Goal: Information Seeking & Learning: Learn about a topic

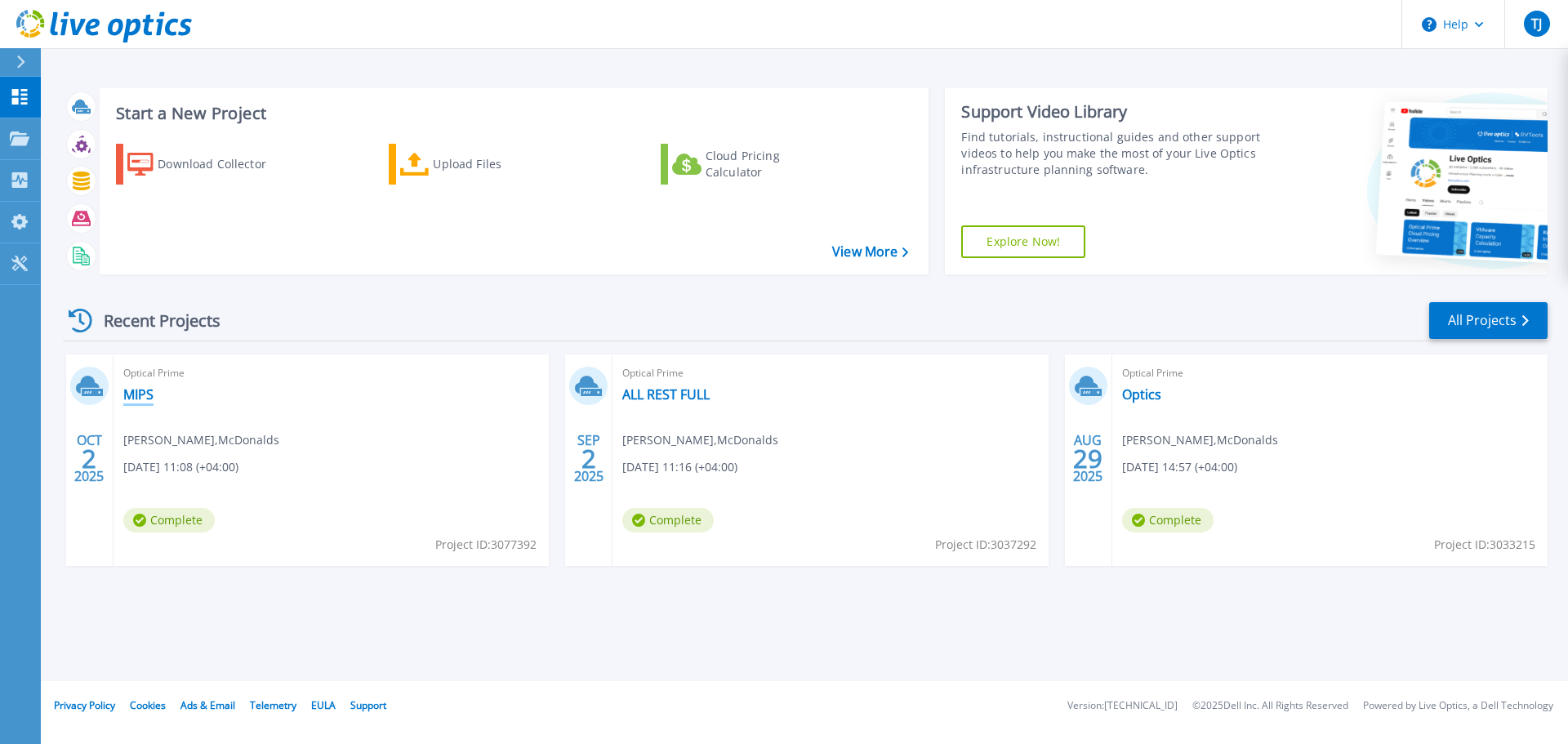
click at [142, 394] on link "MIPS" at bounding box center [138, 395] width 30 height 16
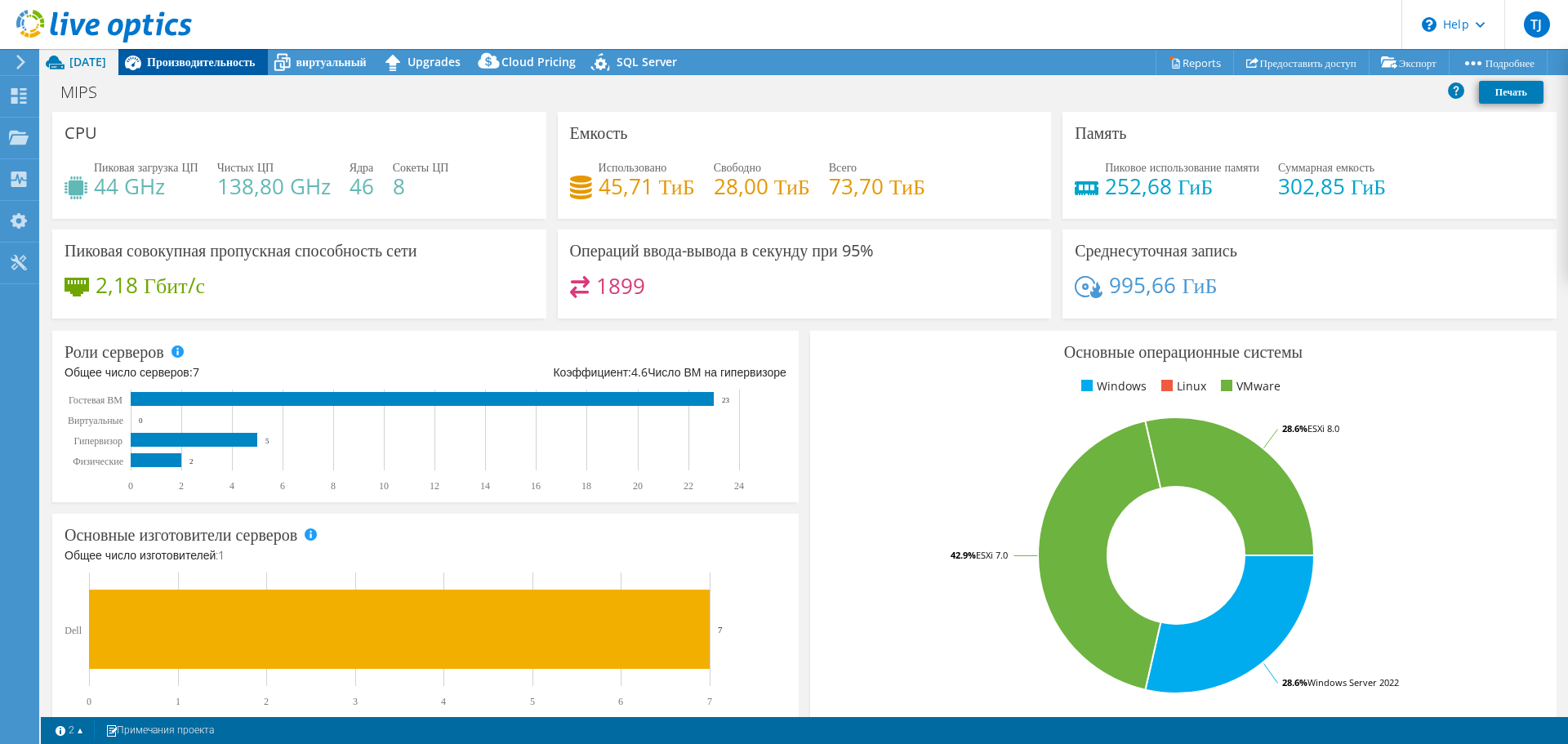
click at [186, 72] on div "Производительность" at bounding box center [192, 61] width 149 height 26
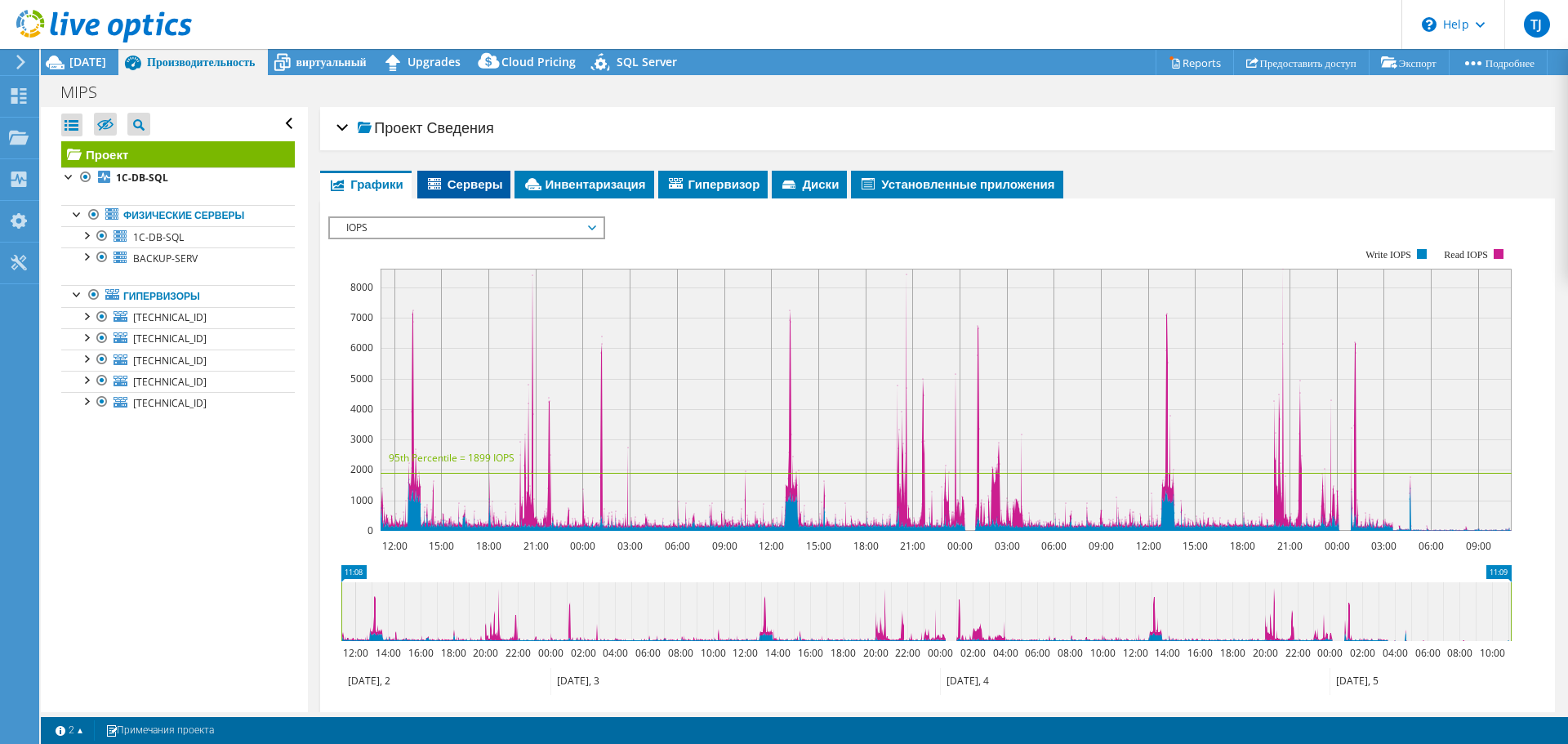
click at [476, 190] on span "Серверы" at bounding box center [464, 183] width 78 height 16
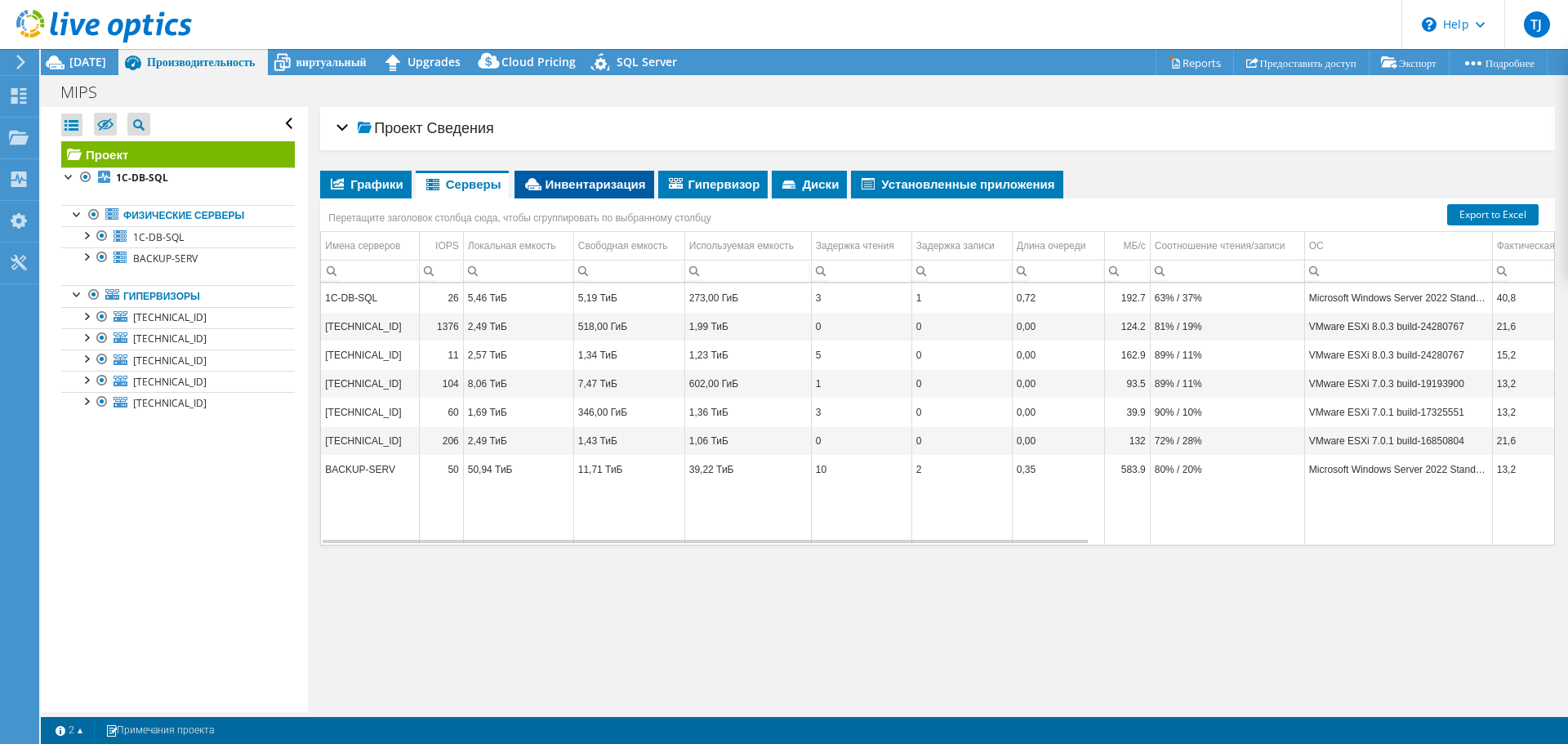
click at [581, 180] on span "Инвентаризация" at bounding box center [584, 183] width 123 height 16
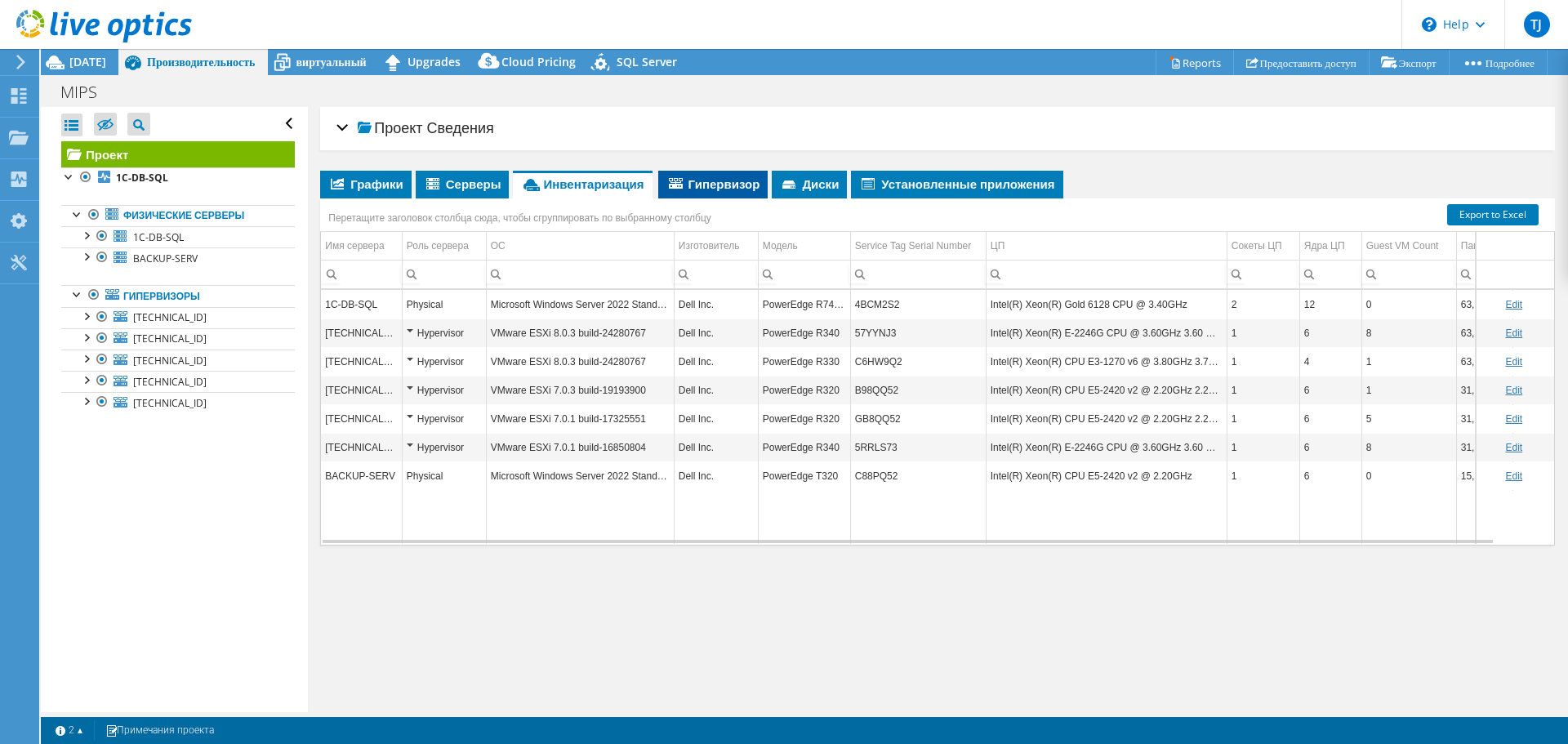
click at [715, 181] on span "Гипервизор" at bounding box center [714, 183] width 94 height 16
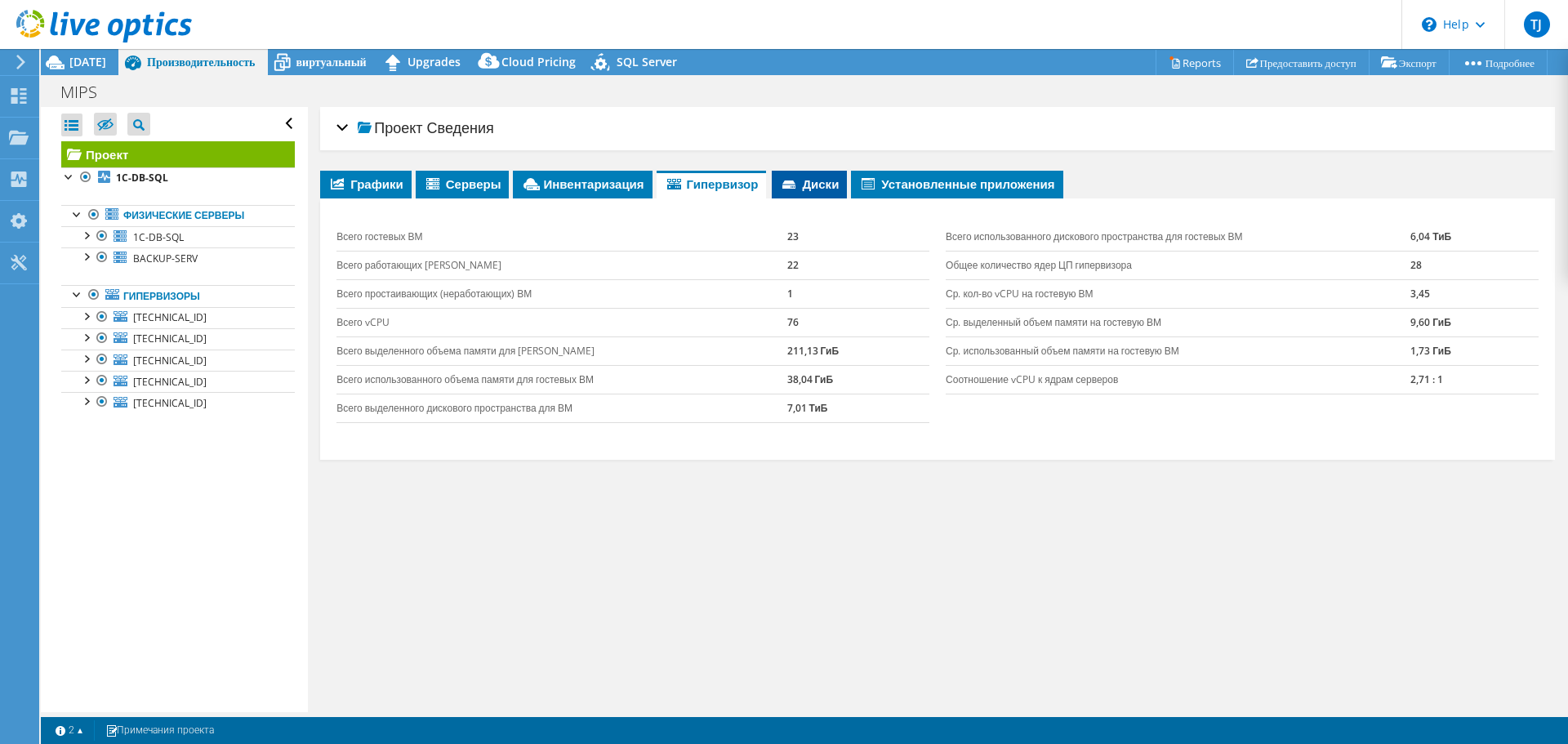
click at [826, 187] on span "Диски" at bounding box center [808, 183] width 59 height 16
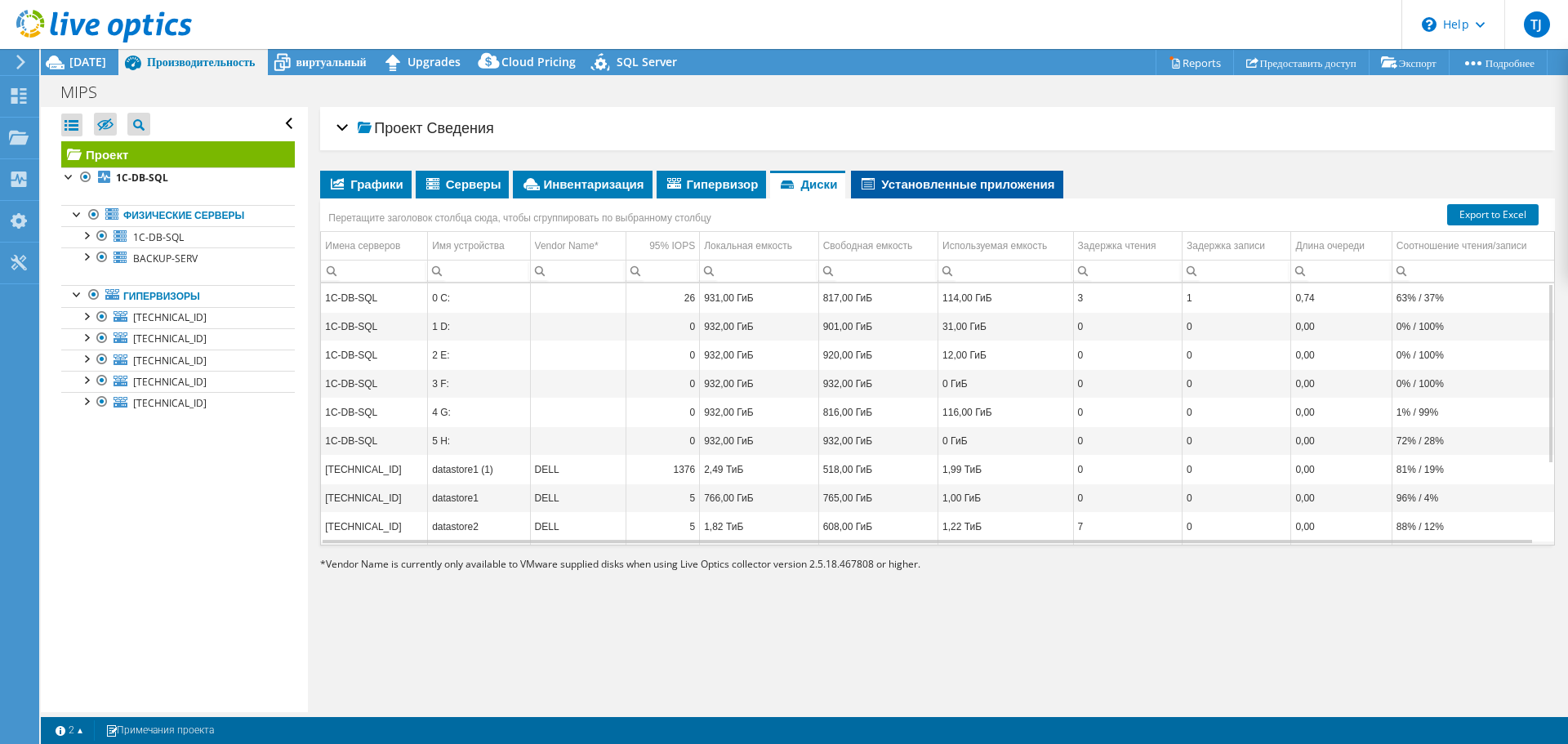
click at [979, 183] on span "Установленные приложения" at bounding box center [957, 183] width 195 height 16
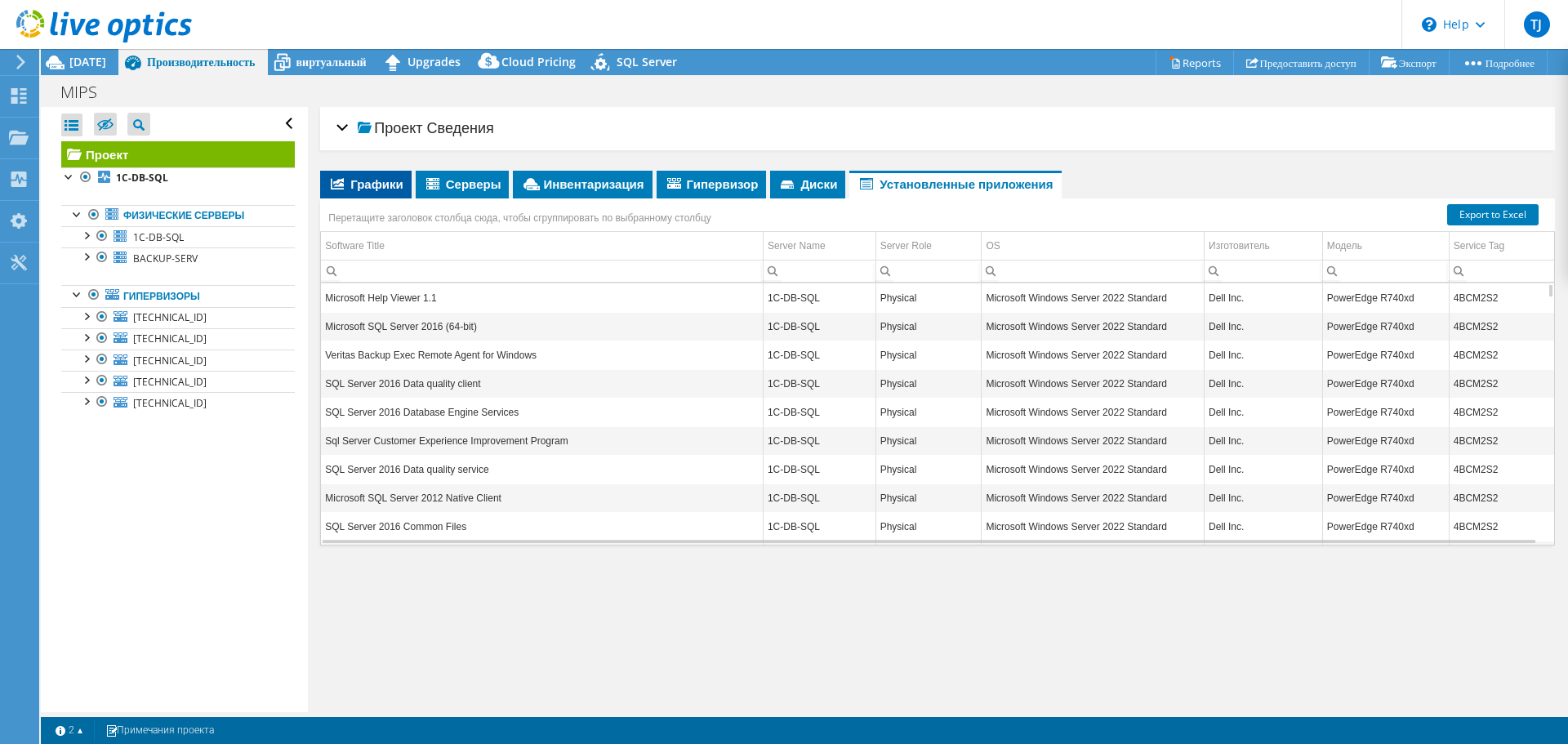
click at [389, 187] on span "Графики" at bounding box center [365, 183] width 75 height 16
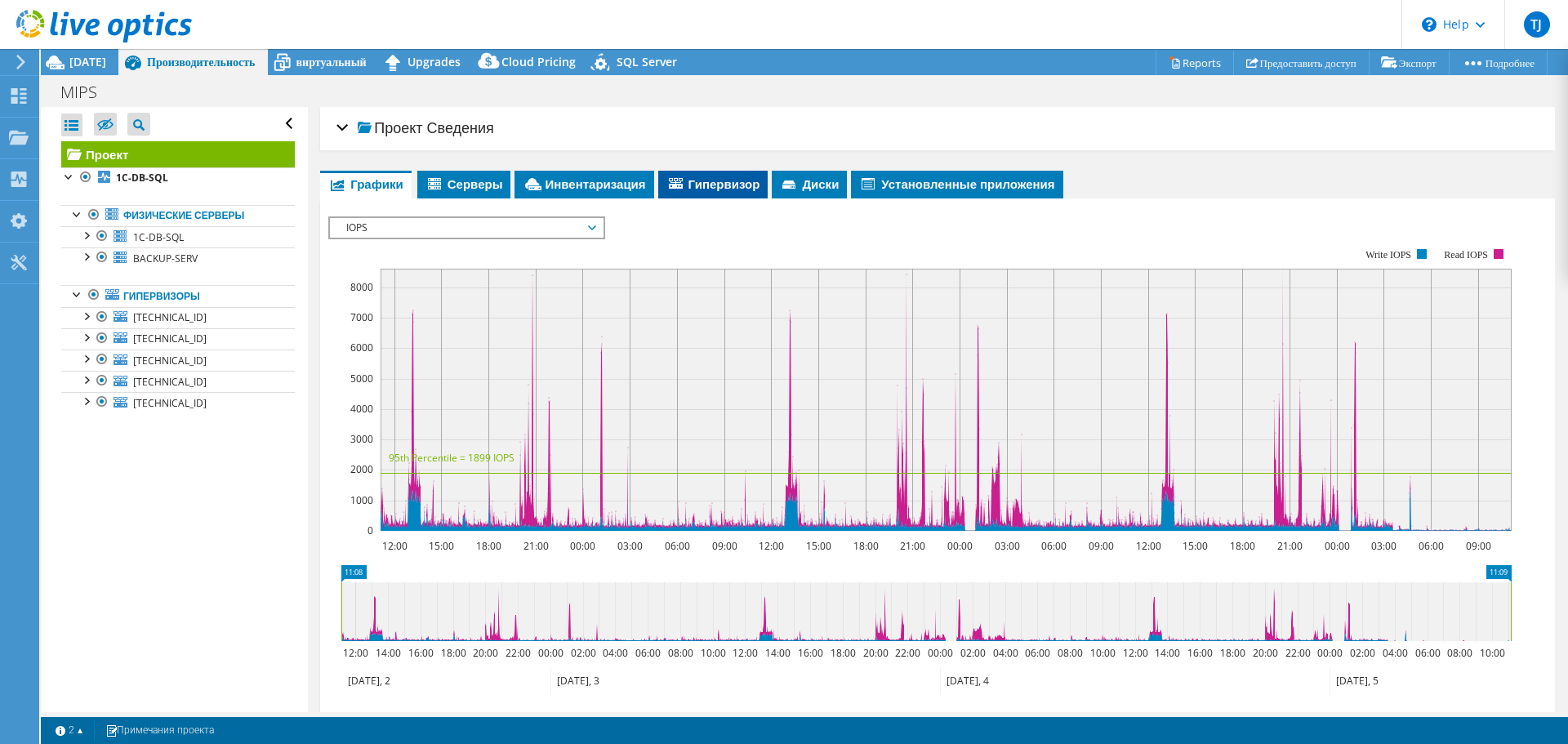
click at [702, 184] on span "Гипервизор" at bounding box center [714, 183] width 94 height 16
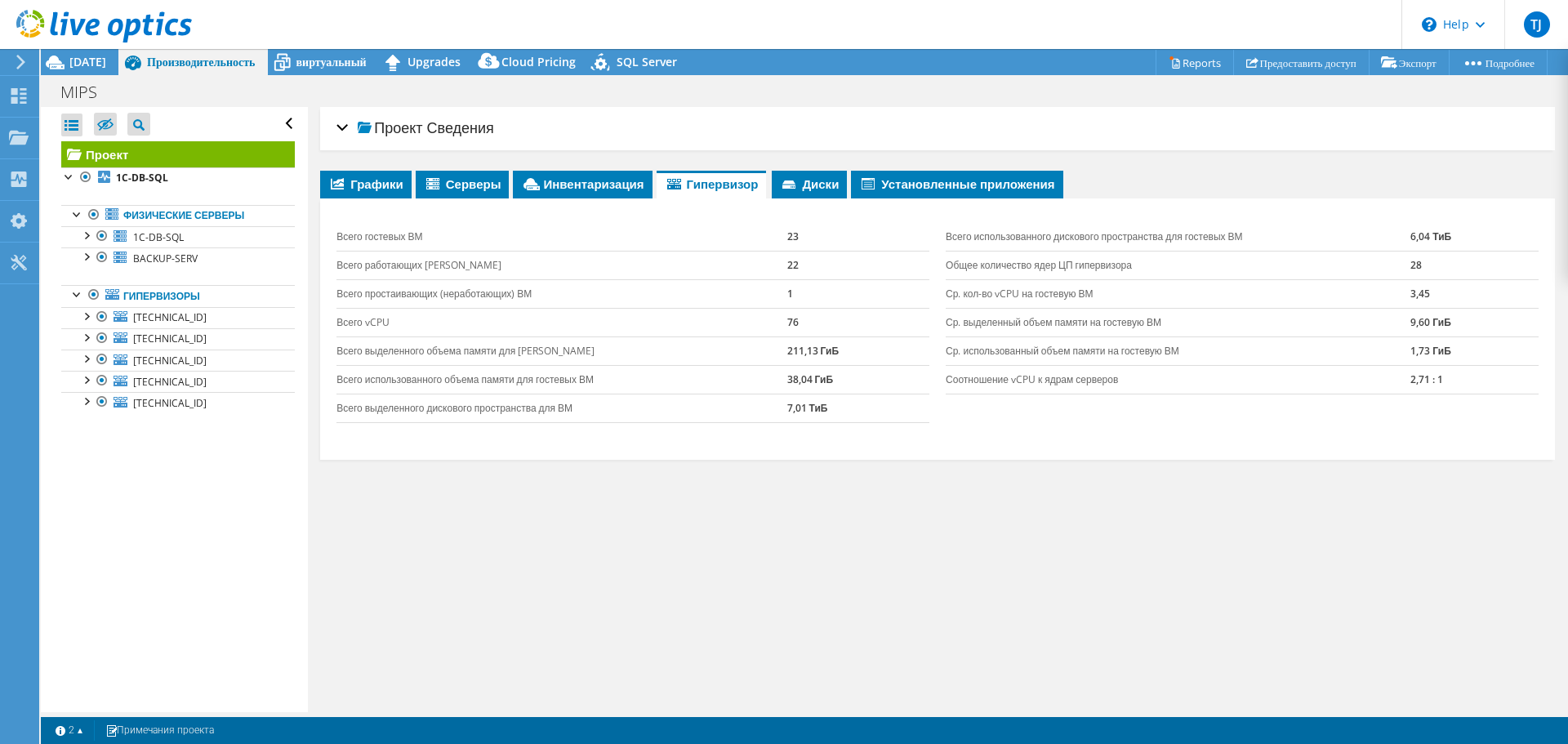
click at [1012, 575] on div "Графики Серверы Инвентаризация [GEOGRAPHIC_DATA] Диски Диски кластера IOPS" at bounding box center [937, 375] width 1235 height 408
click at [330, 58] on span "виртуальный" at bounding box center [331, 61] width 70 height 15
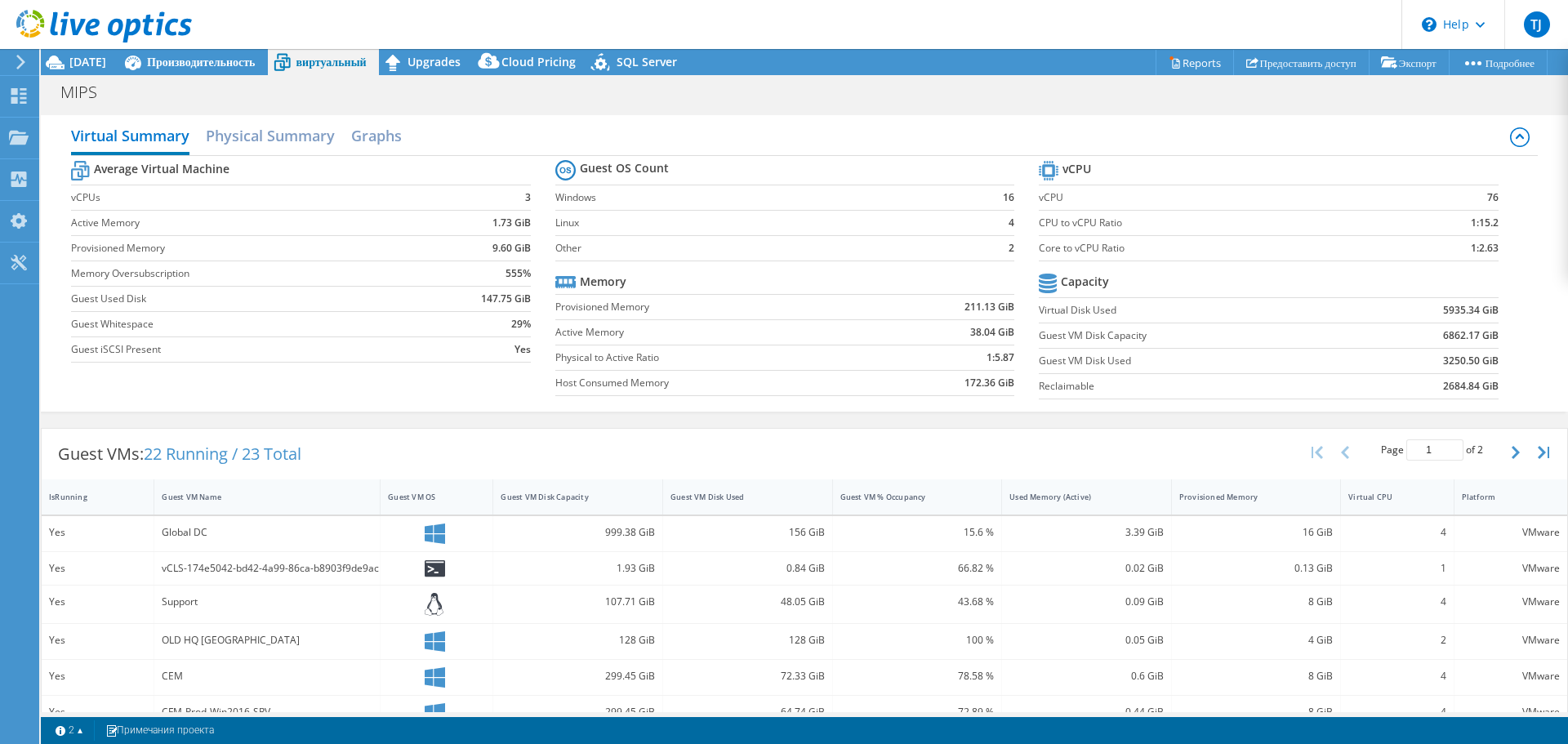
click at [249, 76] on div "MIPS Печать" at bounding box center [804, 90] width 1527 height 32
click at [221, 55] on span "Производительность" at bounding box center [201, 61] width 108 height 15
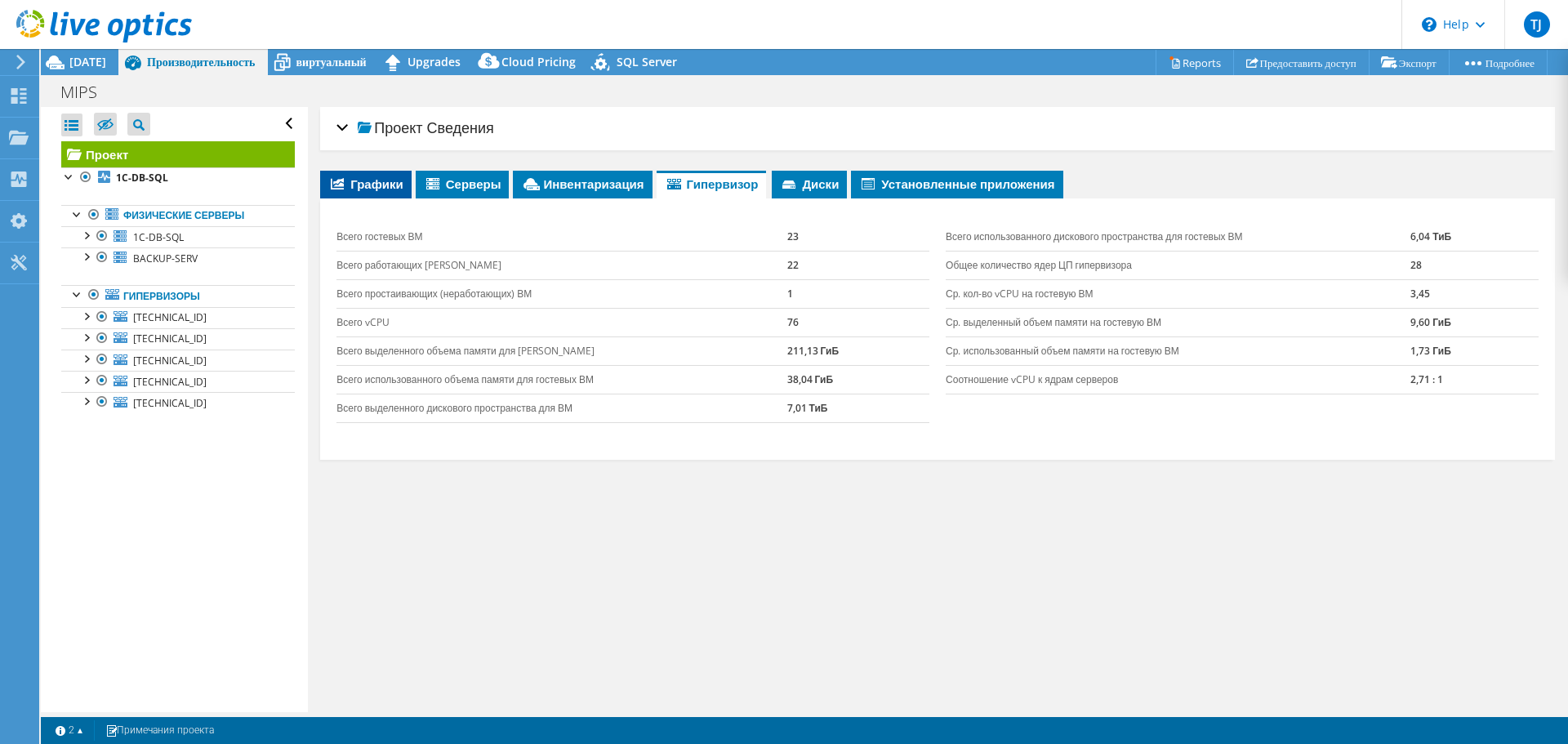
click at [367, 191] on span "Графики" at bounding box center [365, 183] width 75 height 16
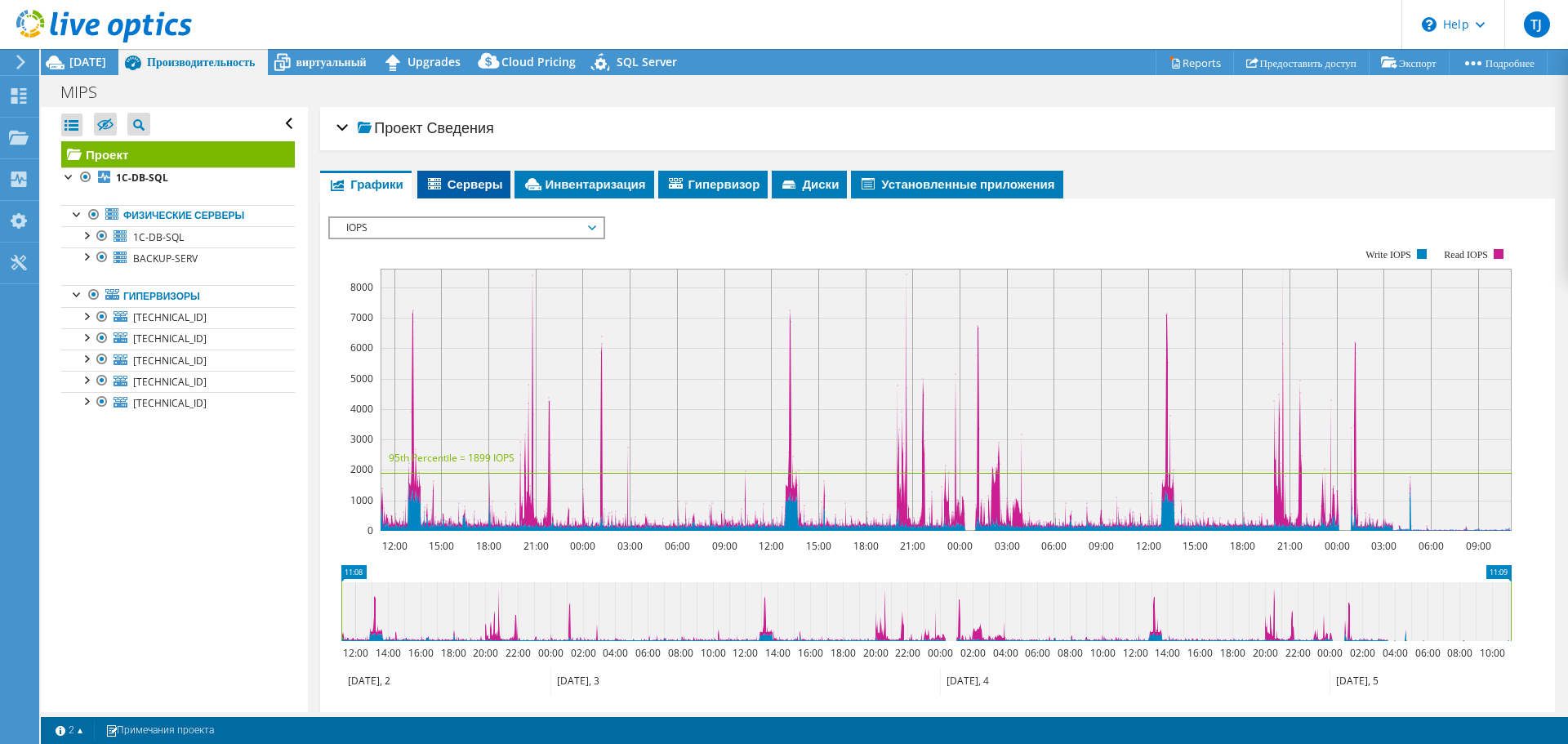
click at [463, 187] on span "Серверы" at bounding box center [464, 183] width 78 height 16
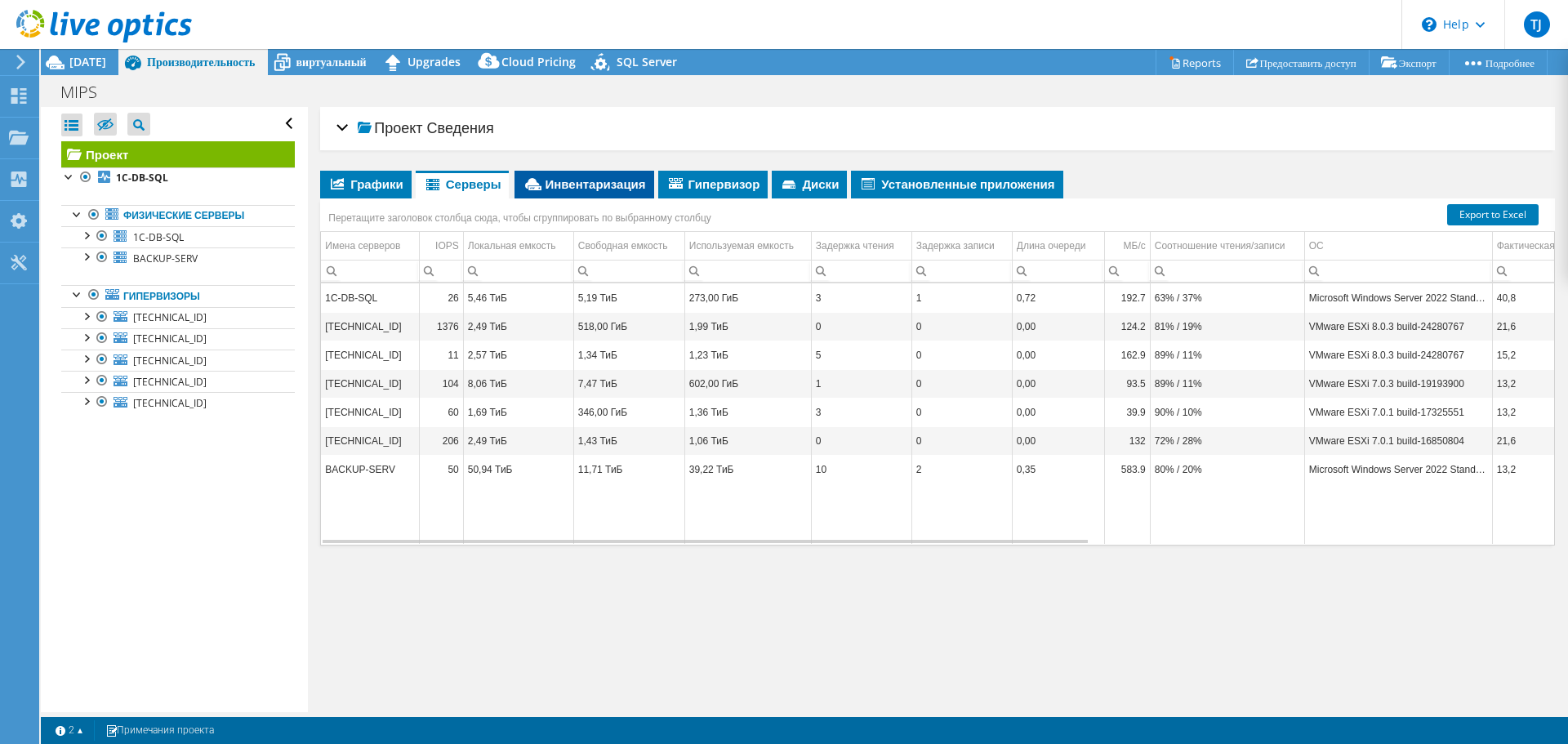
click at [584, 191] on li "Инвентаризация" at bounding box center [584, 184] width 139 height 28
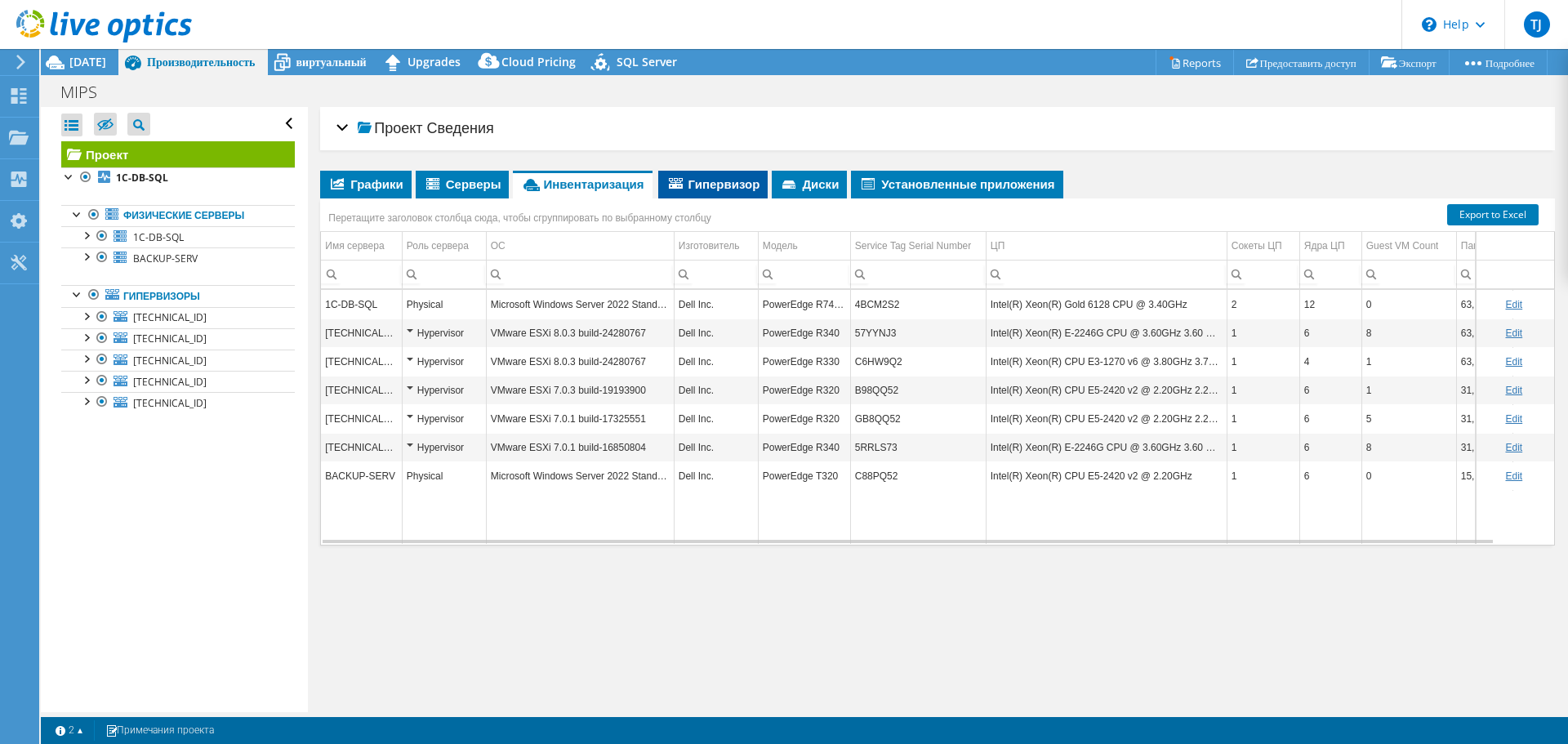
click at [704, 177] on span "Гипервизор" at bounding box center [714, 183] width 94 height 16
